Goal: Information Seeking & Learning: Stay updated

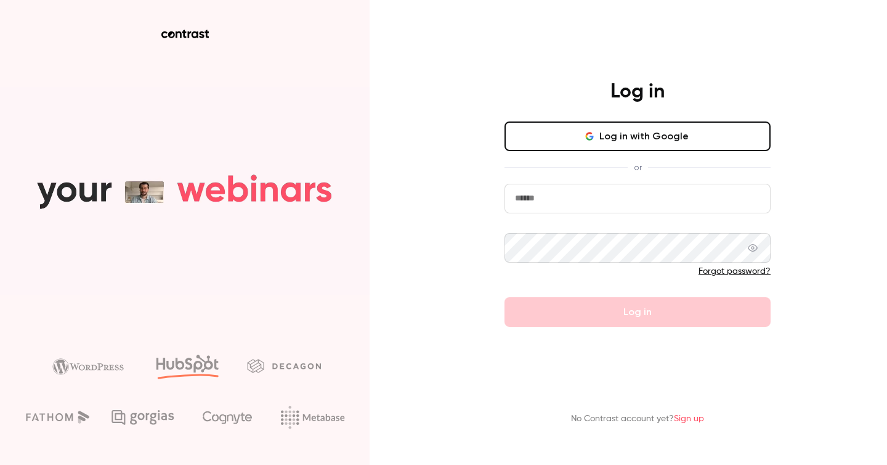
click at [631, 132] on button "Log in with Google" at bounding box center [638, 136] width 266 height 30
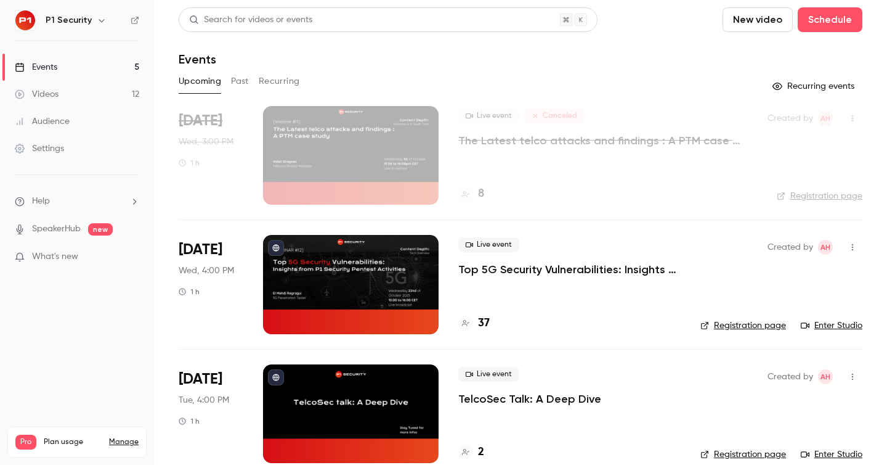
click at [96, 237] on ul "Help SpeakerHub new What's new" at bounding box center [77, 230] width 154 height 110
click at [91, 251] on p "What's new" at bounding box center [67, 256] width 105 height 13
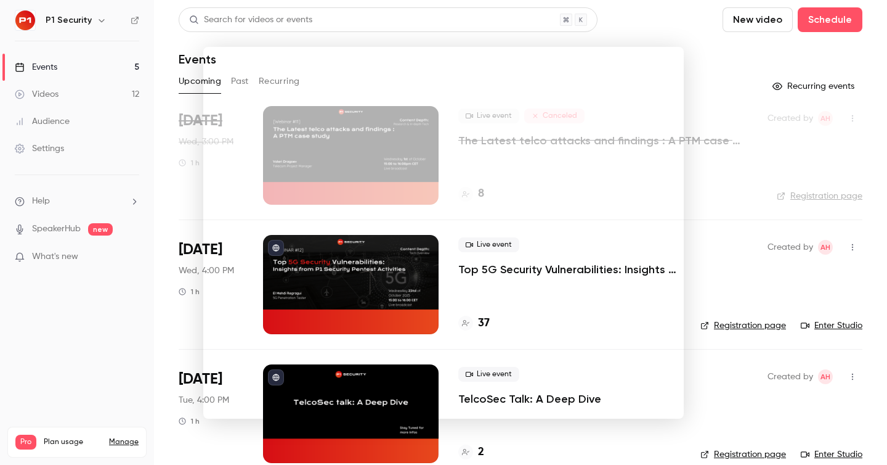
click at [785, 157] on div at bounding box center [443, 232] width 887 height 465
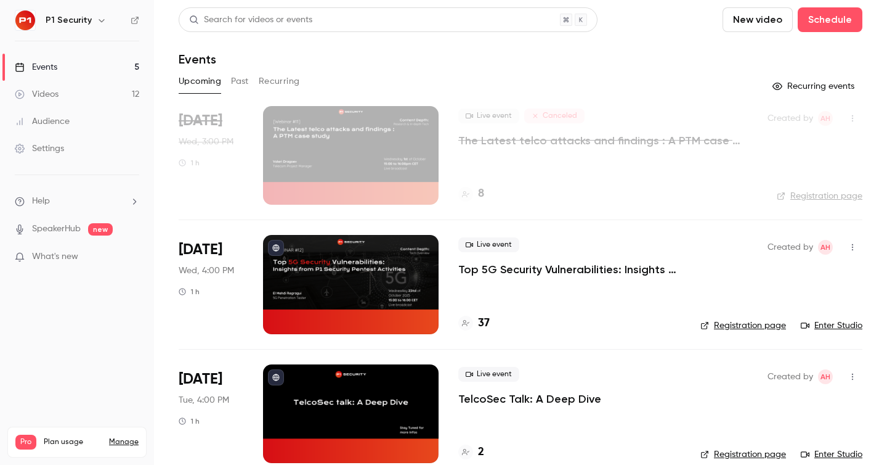
click at [89, 73] on link "Events 5" at bounding box center [77, 67] width 154 height 27
